Goal: Task Accomplishment & Management: Use online tool/utility

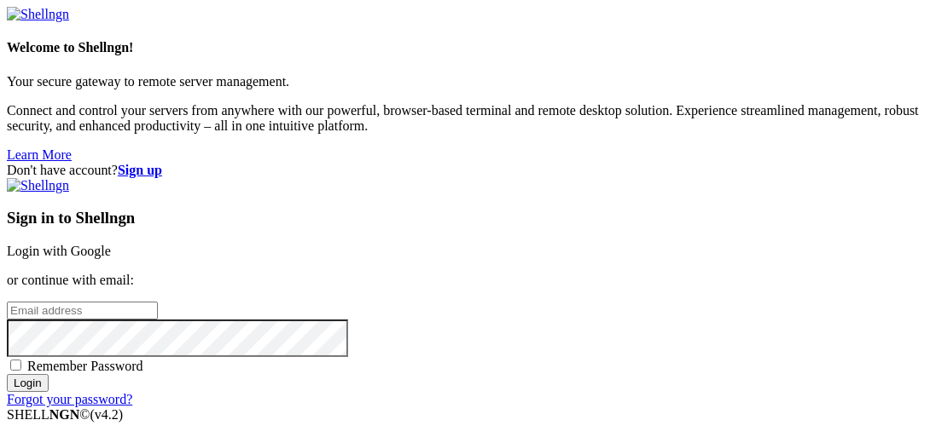
type input "[EMAIL_ADDRESS][DOMAIN_NAME]"
drag, startPoint x: 602, startPoint y: 175, endPoint x: 681, endPoint y: 188, distance: 80.5
click at [111, 244] on link "Login with Google" at bounding box center [59, 251] width 104 height 14
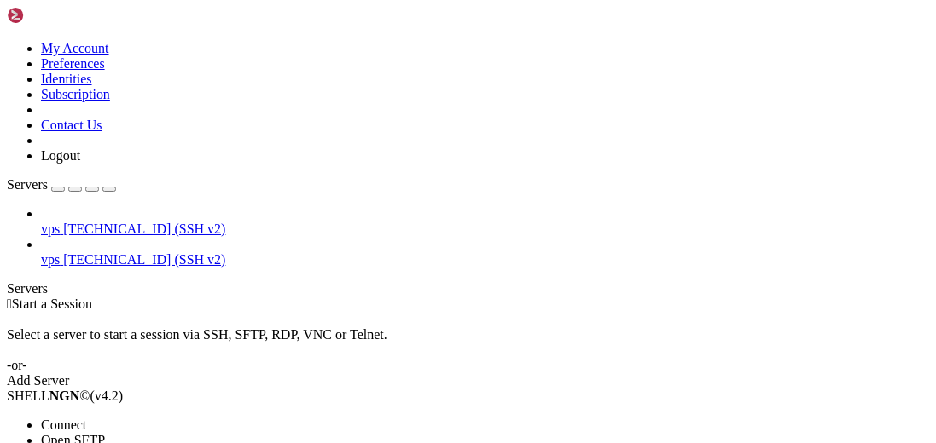
click at [105, 433] on span "Open SFTP" at bounding box center [73, 440] width 64 height 14
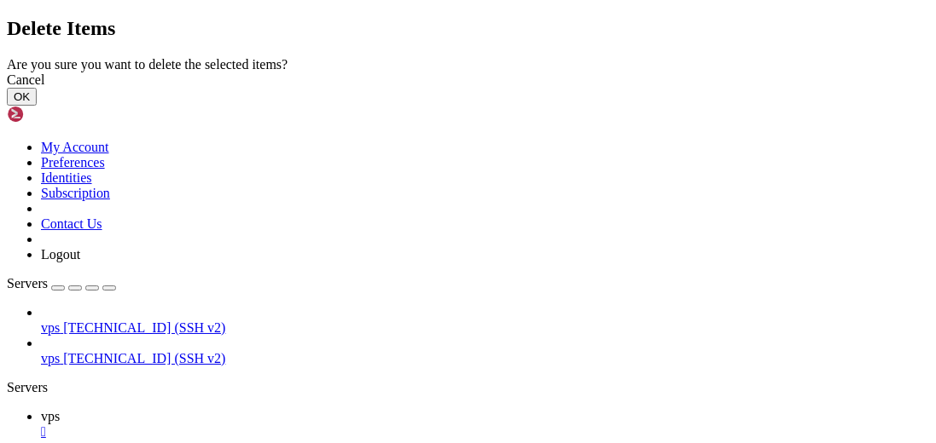
drag, startPoint x: 679, startPoint y: 281, endPoint x: 582, endPoint y: 242, distance: 104.8
click at [37, 106] on button "OK" at bounding box center [22, 97] width 30 height 18
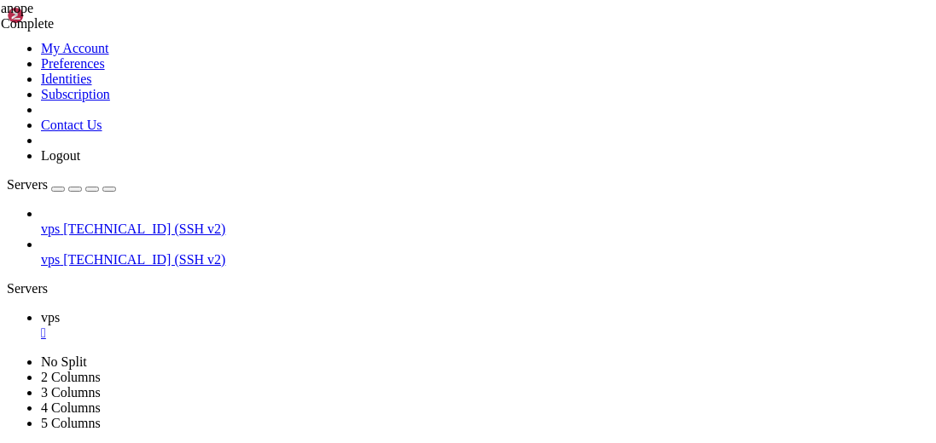
type input "/home/iowanetwork/Chat"
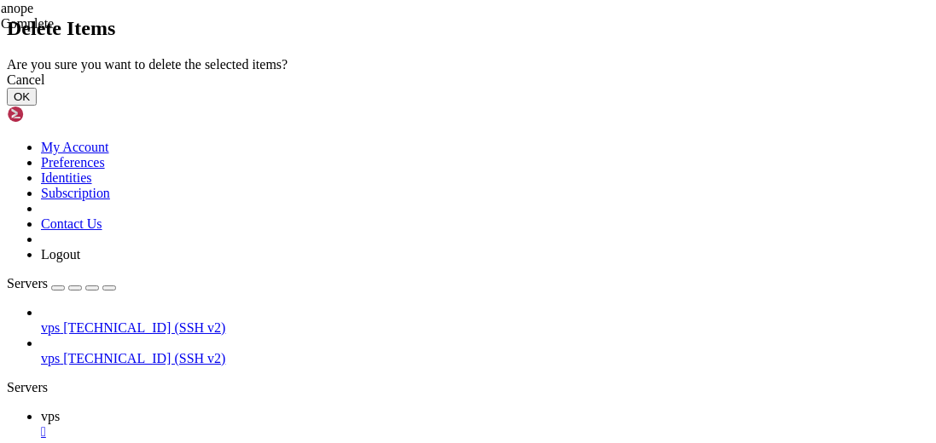
click at [37, 106] on button "OK" at bounding box center [22, 97] width 30 height 18
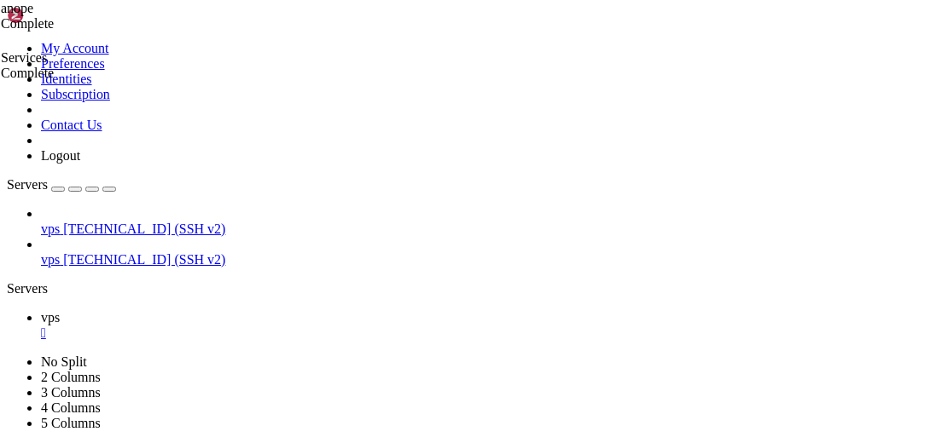
click at [281, 326] on div "" at bounding box center [485, 333] width 888 height 15
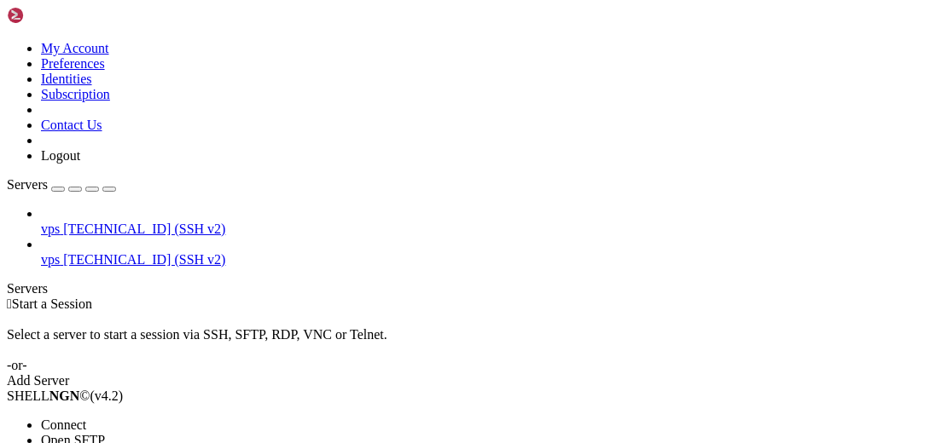
click at [197, 418] on li "Connect" at bounding box center [119, 425] width 156 height 15
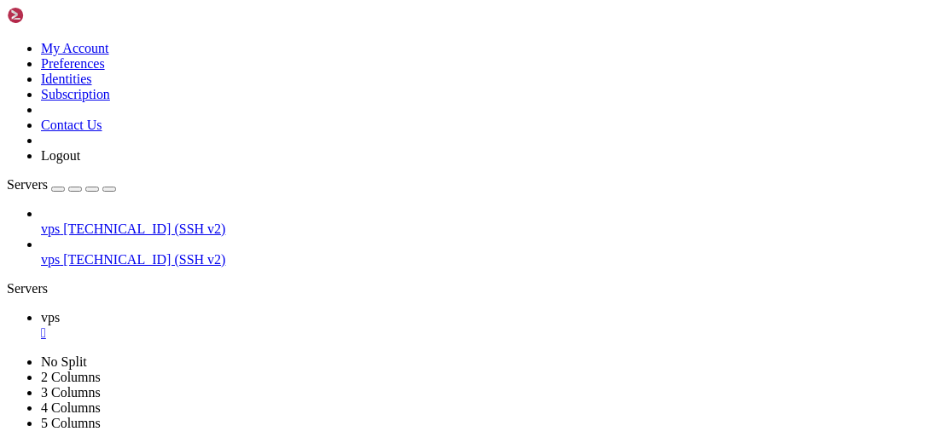
scroll to position [61, 0]
drag, startPoint x: 554, startPoint y: 886, endPoint x: 376, endPoint y: 974, distance: 198.7
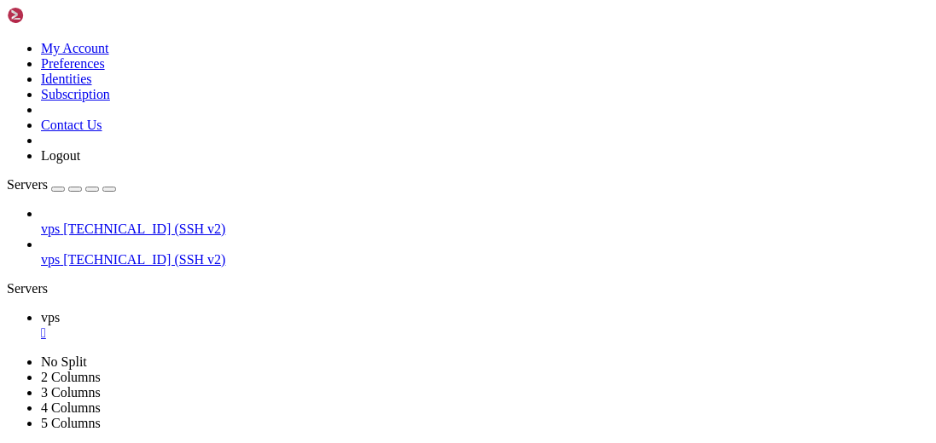
scroll to position [7000, 0]
click at [361, 356] on div "" at bounding box center [485, 363] width 888 height 15
click at [60, 310] on span "vps" at bounding box center [50, 317] width 19 height 14
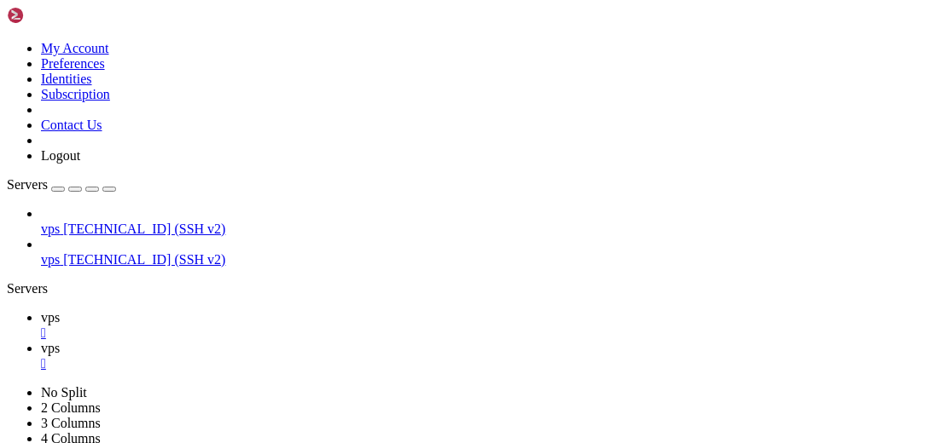
click at [60, 341] on span "vps" at bounding box center [50, 348] width 19 height 14
click at [60, 310] on span "vps" at bounding box center [50, 317] width 19 height 14
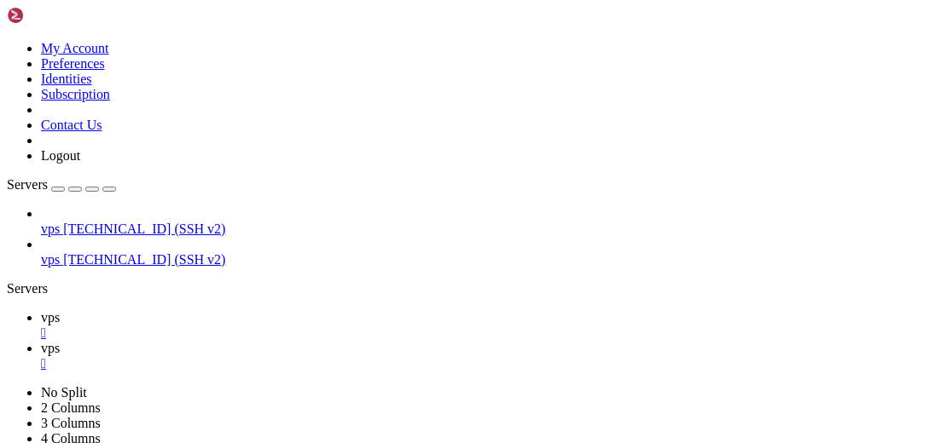
scroll to position [15565, 0]
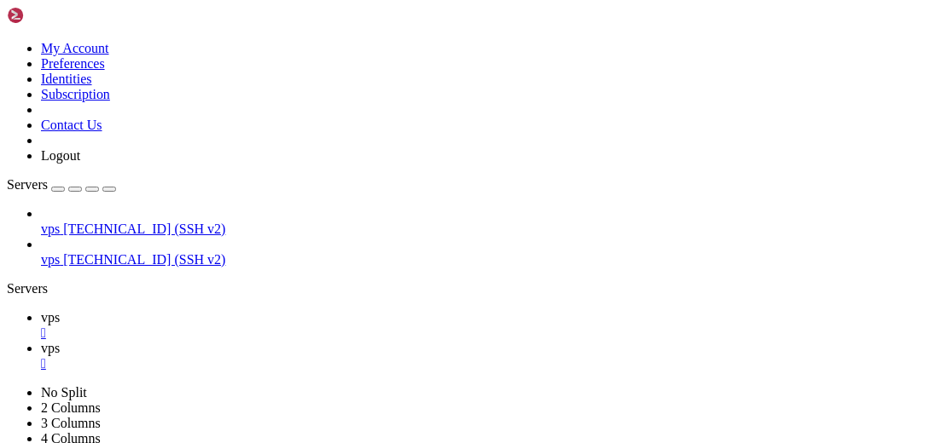
scroll to position [27139, 0]
click at [41, 341] on icon at bounding box center [41, 348] width 0 height 14
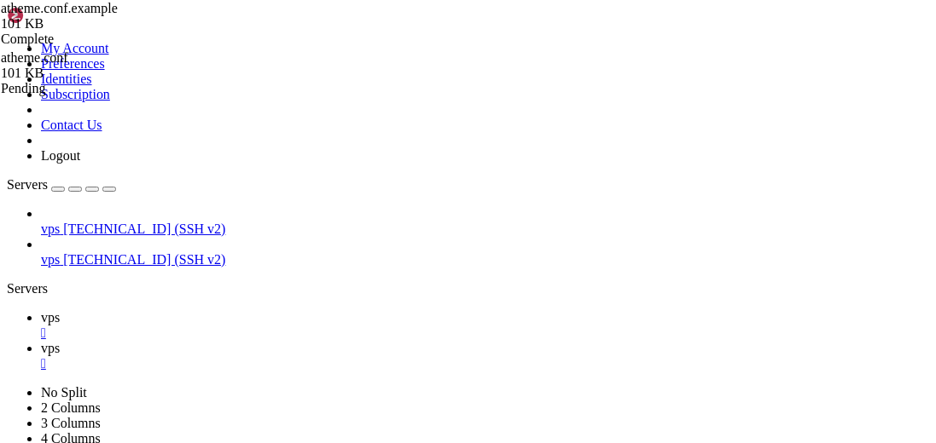
drag, startPoint x: 251, startPoint y: 18, endPoint x: 259, endPoint y: 38, distance: 21.4
click at [60, 310] on span "vps" at bounding box center [50, 317] width 19 height 14
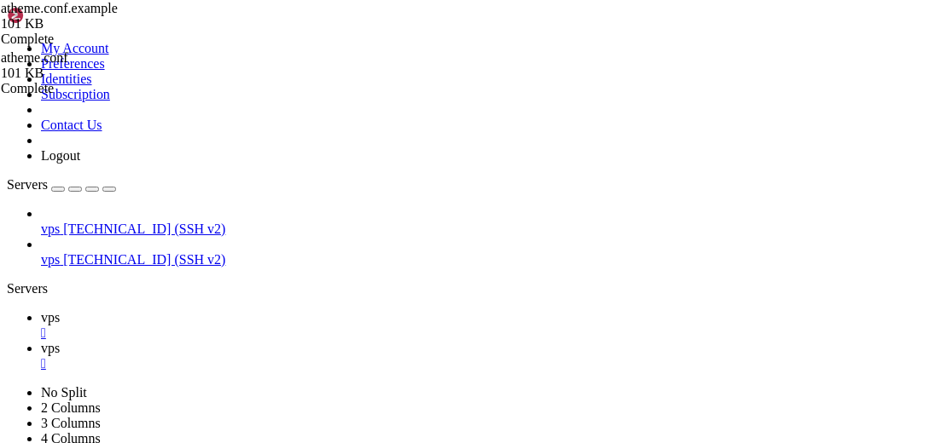
scroll to position [37101, 0]
click at [60, 341] on span "vps" at bounding box center [50, 348] width 19 height 14
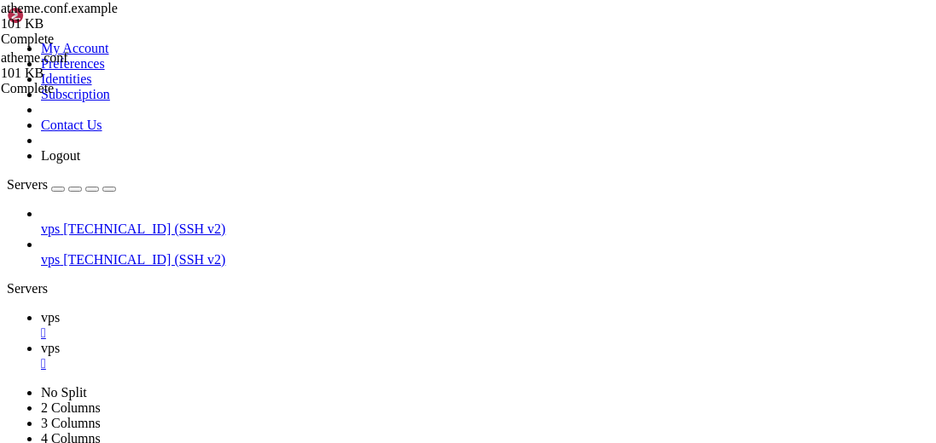
type input "/home/iowanetwork/Chat"
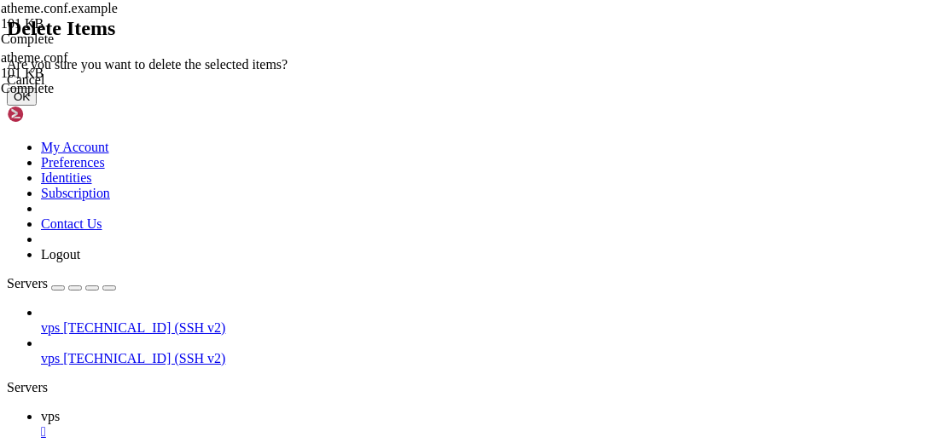
drag, startPoint x: 681, startPoint y: 281, endPoint x: 872, endPoint y: 305, distance: 193.4
click at [37, 106] on button "OK" at bounding box center [22, 97] width 30 height 18
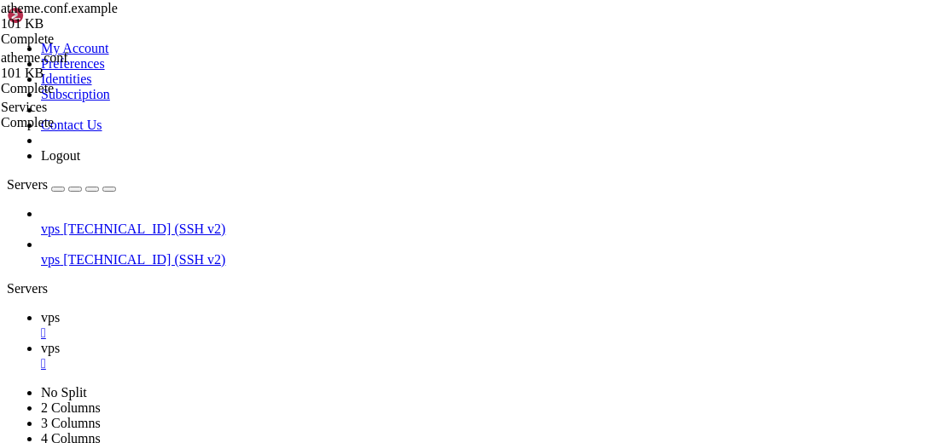
click at [60, 310] on span "vps" at bounding box center [50, 317] width 19 height 14
click at [276, 326] on div "" at bounding box center [485, 333] width 888 height 15
